Goal: Leave review/rating: Leave review/rating

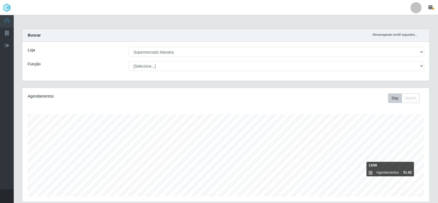
select select "443"
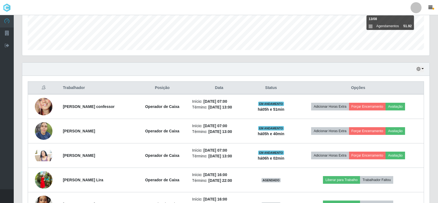
scroll to position [114, 407]
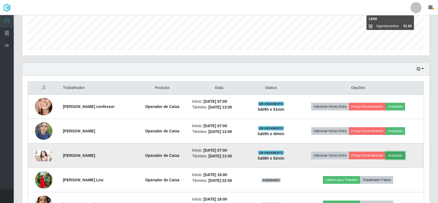
click at [402, 157] on button "Avaliação" at bounding box center [395, 156] width 19 height 8
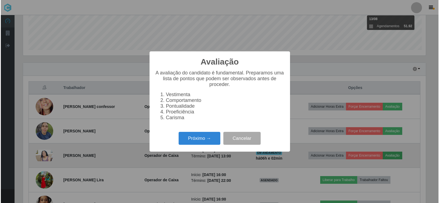
scroll to position [114, 405]
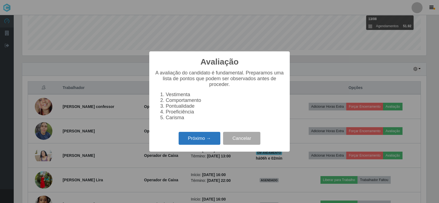
click at [198, 145] on button "Próximo →" at bounding box center [200, 138] width 42 height 13
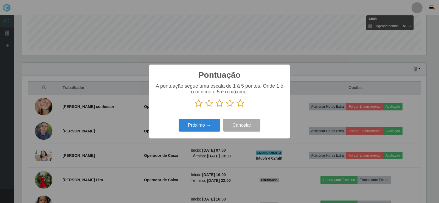
click at [241, 105] on icon at bounding box center [241, 103] width 8 height 8
click at [237, 107] on input "radio" at bounding box center [237, 107] width 0 height 0
click at [211, 124] on button "Próximo →" at bounding box center [200, 125] width 42 height 13
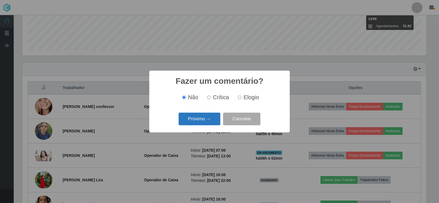
click at [211, 122] on button "Próximo →" at bounding box center [200, 119] width 42 height 13
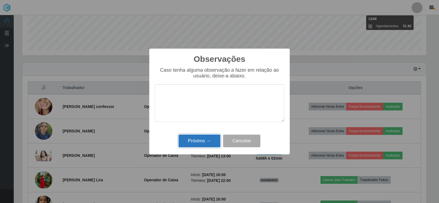
click at [206, 138] on button "Próximo →" at bounding box center [200, 141] width 42 height 13
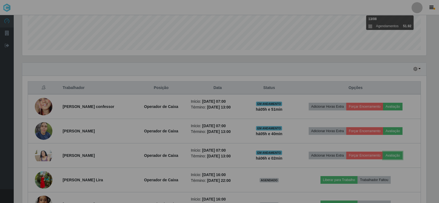
scroll to position [114, 407]
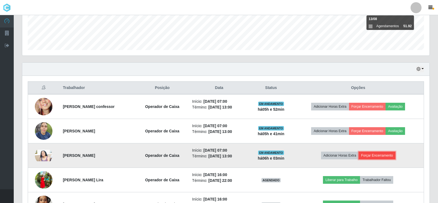
click at [375, 157] on button "Forçar Encerramento" at bounding box center [377, 156] width 37 height 8
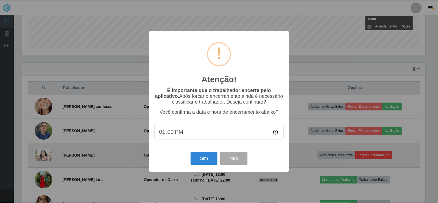
scroll to position [114, 405]
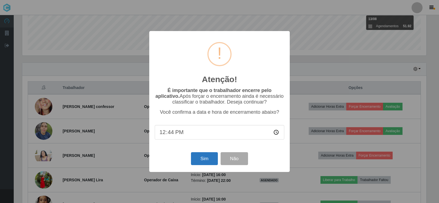
type input "12:49"
click at [203, 161] on button "Sim" at bounding box center [204, 158] width 27 height 13
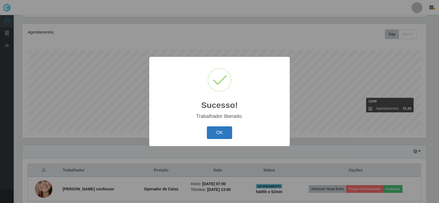
click at [217, 136] on button "OK" at bounding box center [220, 132] width 26 height 13
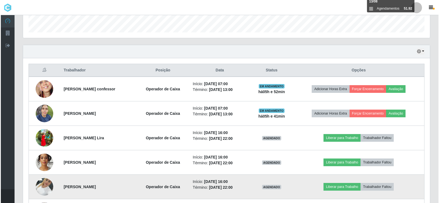
scroll to position [174, 0]
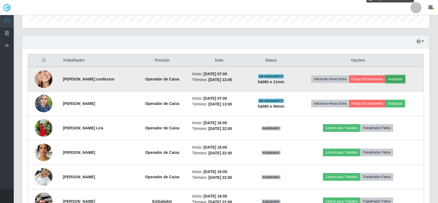
click at [403, 80] on button "Avaliação" at bounding box center [395, 79] width 19 height 8
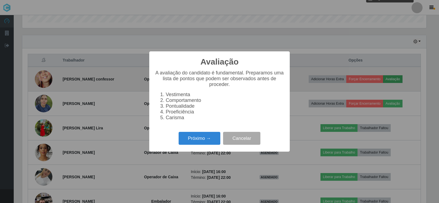
scroll to position [114, 405]
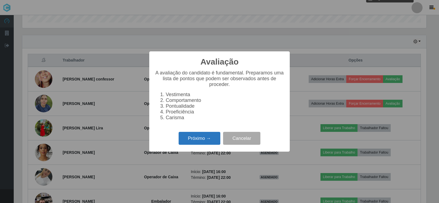
click at [202, 141] on button "Próximo →" at bounding box center [200, 138] width 42 height 13
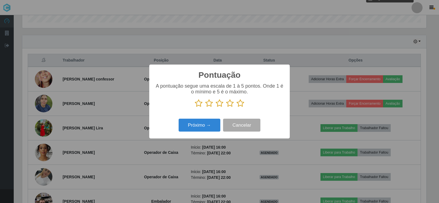
click at [238, 102] on icon at bounding box center [241, 103] width 8 height 8
click at [237, 107] on input "radio" at bounding box center [237, 107] width 0 height 0
click at [209, 125] on button "Próximo →" at bounding box center [200, 125] width 42 height 13
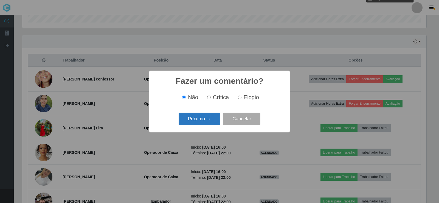
click at [209, 122] on button "Próximo →" at bounding box center [200, 119] width 42 height 13
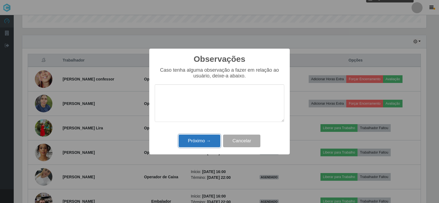
click at [215, 142] on button "Próximo →" at bounding box center [200, 141] width 42 height 13
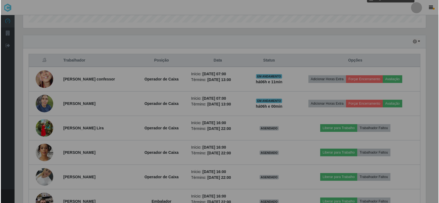
scroll to position [114, 407]
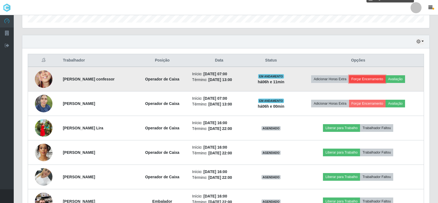
click at [381, 81] on button "Forçar Encerramento" at bounding box center [367, 79] width 37 height 8
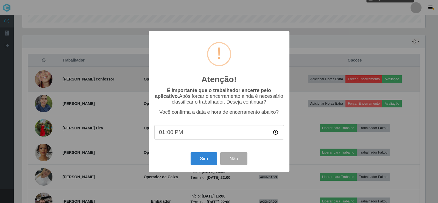
scroll to position [114, 405]
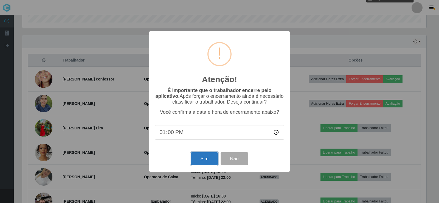
click at [212, 157] on button "Sim" at bounding box center [204, 158] width 27 height 13
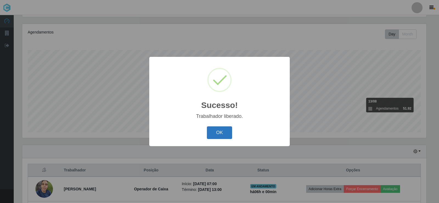
click at [220, 133] on button "OK" at bounding box center [220, 132] width 26 height 13
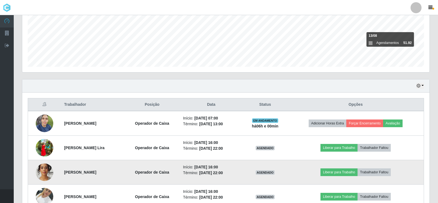
scroll to position [146, 0]
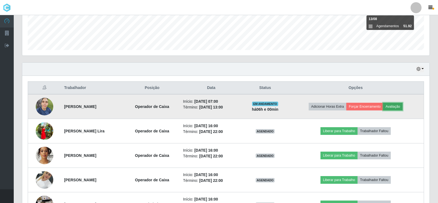
click at [395, 107] on button "Avaliação" at bounding box center [392, 107] width 19 height 8
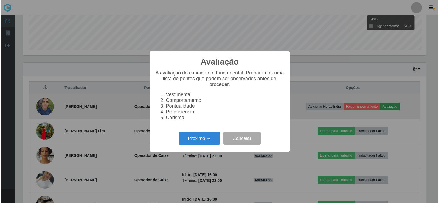
scroll to position [114, 405]
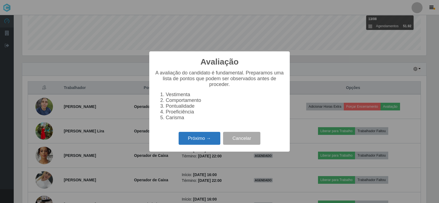
click at [205, 143] on button "Próximo →" at bounding box center [200, 138] width 42 height 13
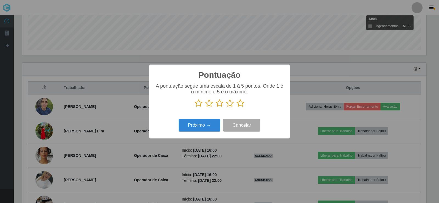
click at [241, 104] on icon at bounding box center [241, 103] width 8 height 8
click at [237, 107] on input "radio" at bounding box center [237, 107] width 0 height 0
click at [195, 129] on button "Próximo →" at bounding box center [200, 125] width 42 height 13
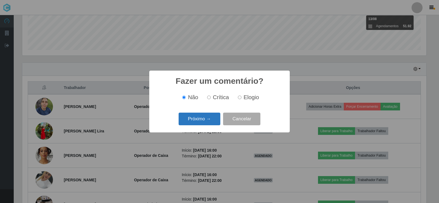
click at [203, 121] on button "Próximo →" at bounding box center [200, 119] width 42 height 13
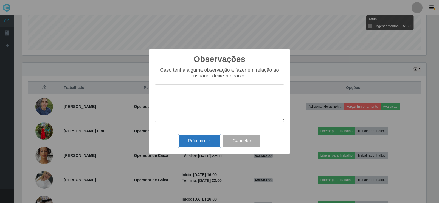
click at [205, 141] on button "Próximo →" at bounding box center [200, 141] width 42 height 13
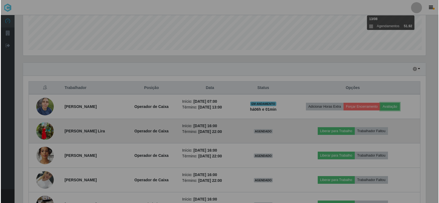
scroll to position [114, 407]
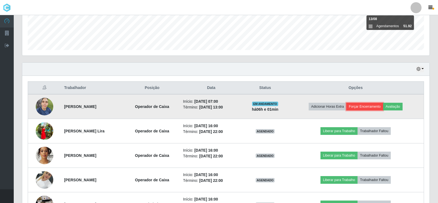
click at [372, 108] on button "Forçar Encerramento" at bounding box center [364, 107] width 37 height 8
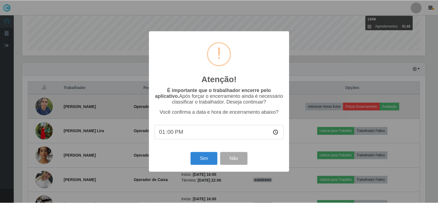
scroll to position [114, 405]
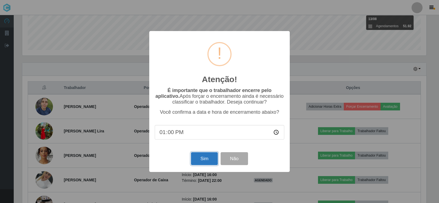
click at [205, 158] on button "Sim" at bounding box center [204, 158] width 27 height 13
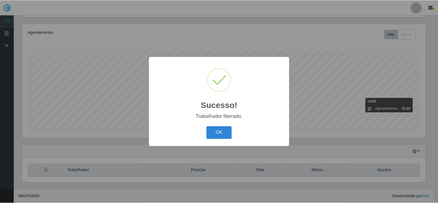
scroll to position [0, 0]
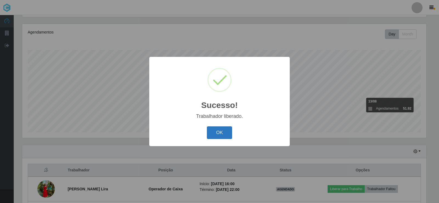
click at [216, 132] on button "OK" at bounding box center [220, 132] width 26 height 13
